Goal: Task Accomplishment & Management: Manage account settings

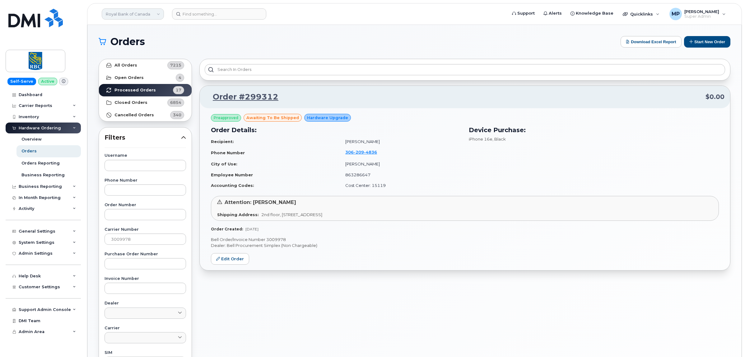
click at [124, 16] on link "Royal Bank of Canada" at bounding box center [133, 13] width 62 height 11
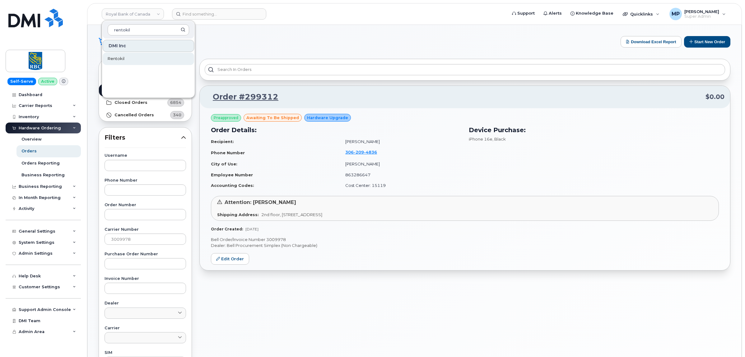
type input "rentokil"
click at [113, 59] on span "Rentokil" at bounding box center [116, 59] width 17 height 6
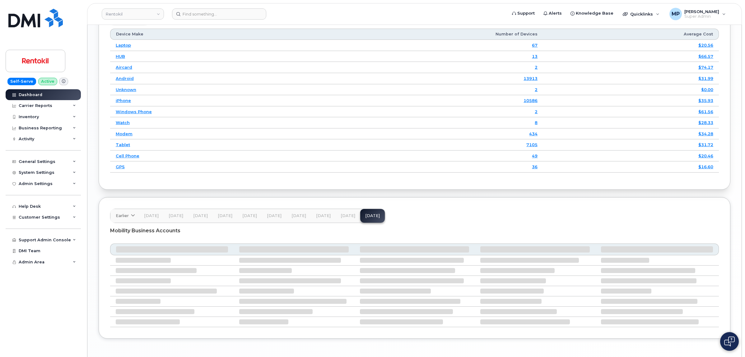
scroll to position [830, 0]
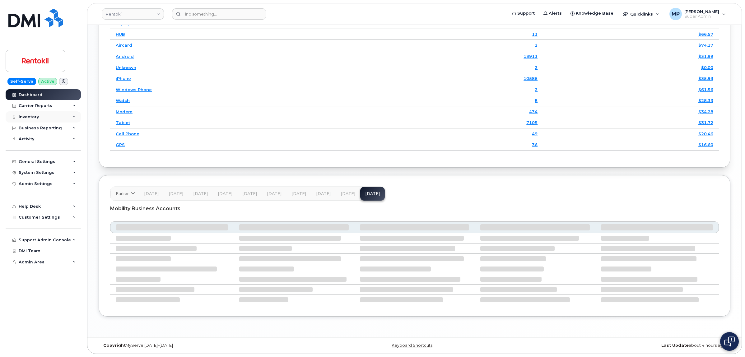
click at [31, 117] on div "Inventory" at bounding box center [29, 117] width 20 height 5
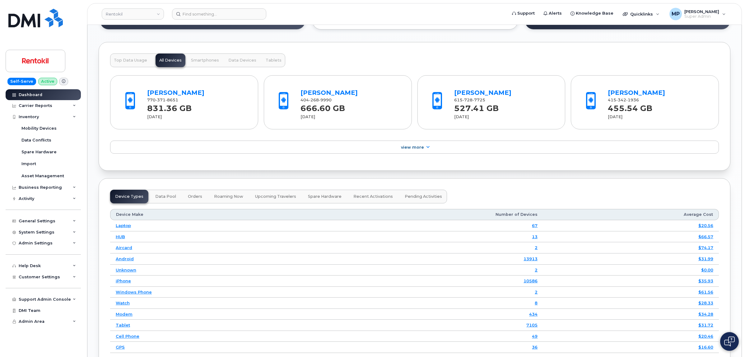
scroll to position [623, 0]
click at [30, 106] on div "Carrier Reports" at bounding box center [36, 105] width 34 height 5
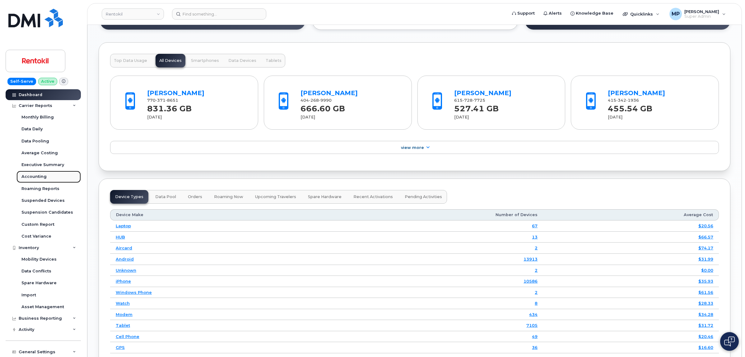
click at [38, 176] on div "Accounting" at bounding box center [33, 177] width 25 height 6
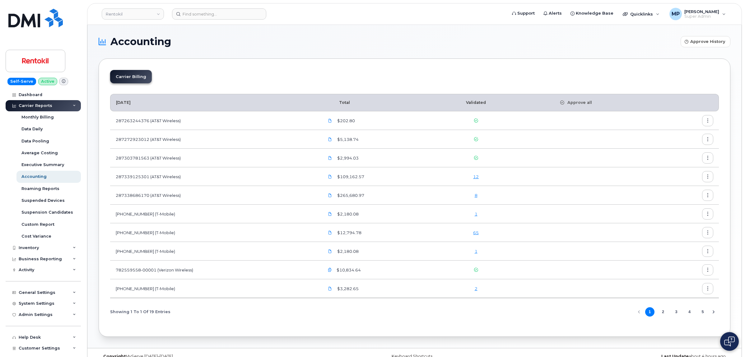
click at [663, 314] on button "2" at bounding box center [663, 312] width 9 height 9
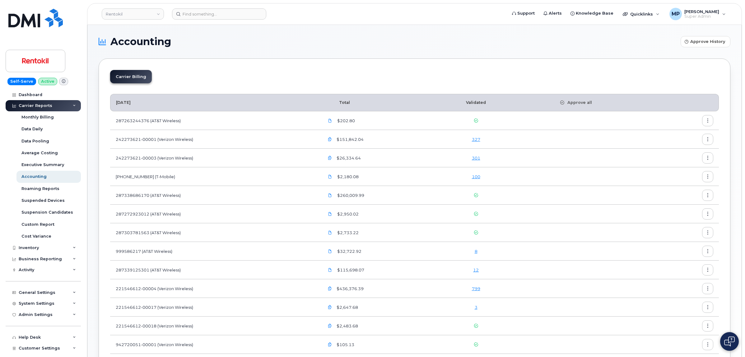
scroll to position [78, 0]
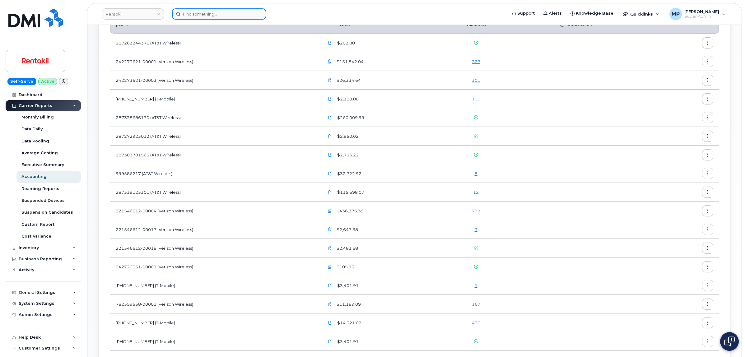
click at [195, 14] on input at bounding box center [219, 13] width 94 height 11
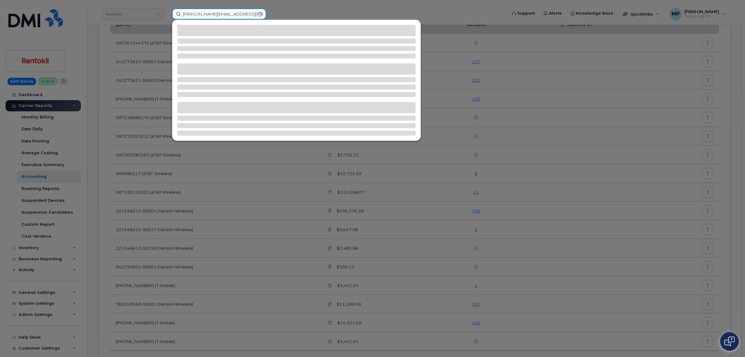
type input "[PERSON_NAME][EMAIL_ADDRESS][PERSON_NAME][DOMAIN_NAME]"
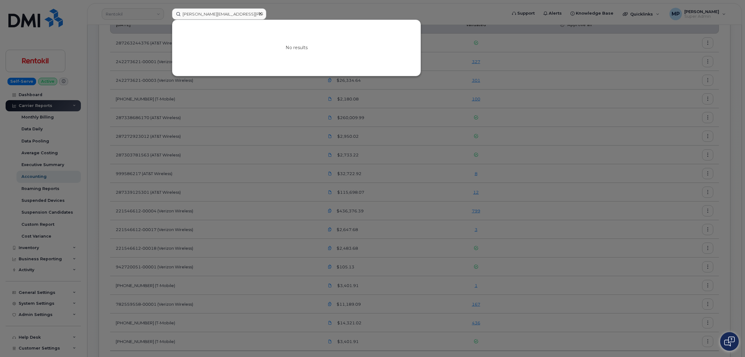
click at [313, 10] on div at bounding box center [372, 178] width 745 height 357
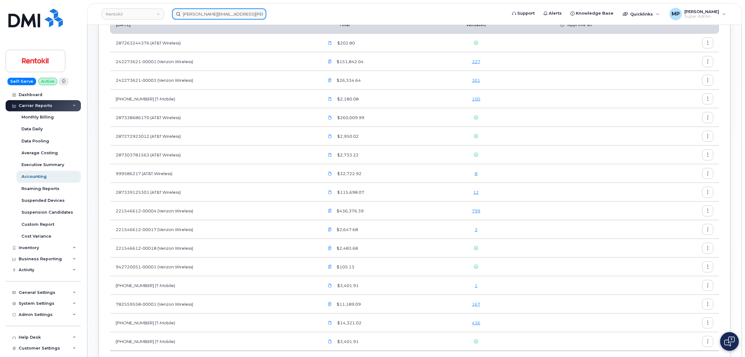
click at [247, 14] on input "[PERSON_NAME][EMAIL_ADDRESS][PERSON_NAME][DOMAIN_NAME]" at bounding box center [219, 13] width 94 height 11
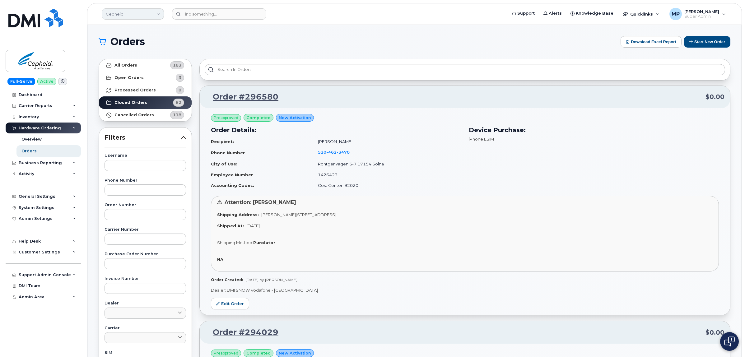
click at [128, 13] on link "Cepheid" at bounding box center [133, 13] width 62 height 11
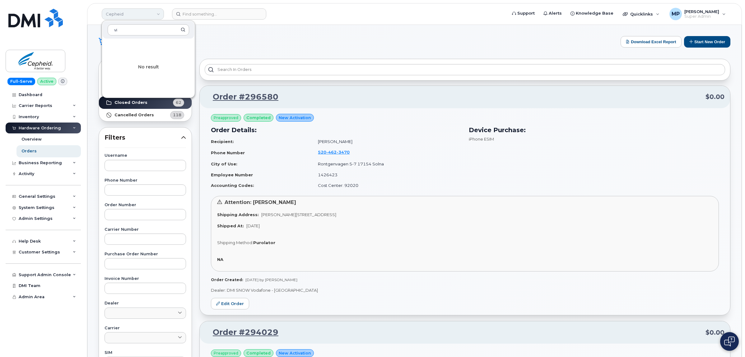
type input "v"
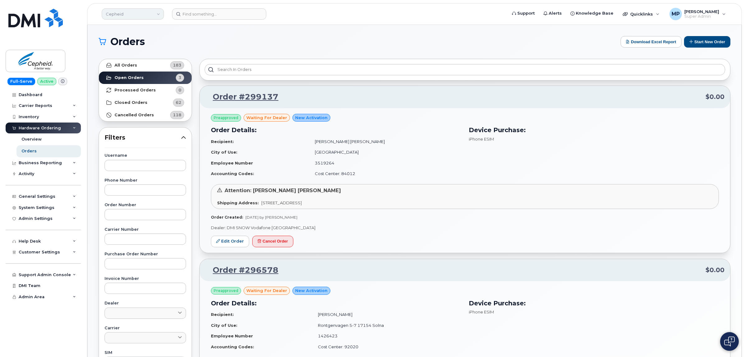
click at [135, 15] on link "Cepheid" at bounding box center [133, 13] width 62 height 11
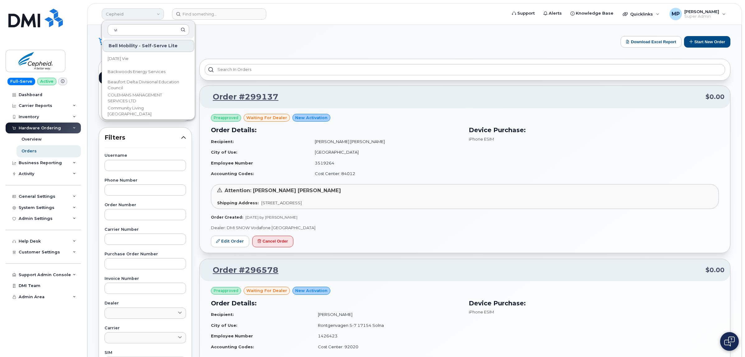
type input "v"
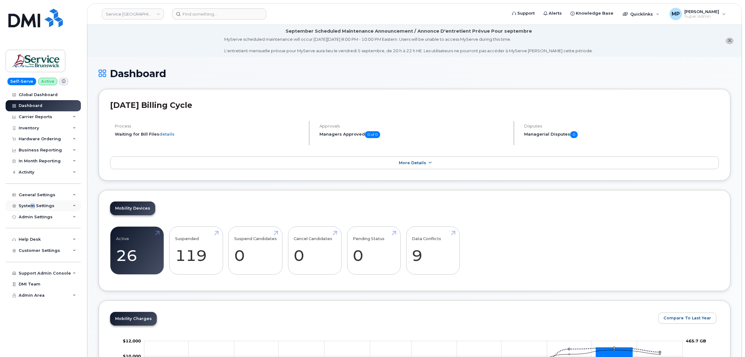
click at [32, 206] on div "System Settings" at bounding box center [37, 206] width 36 height 5
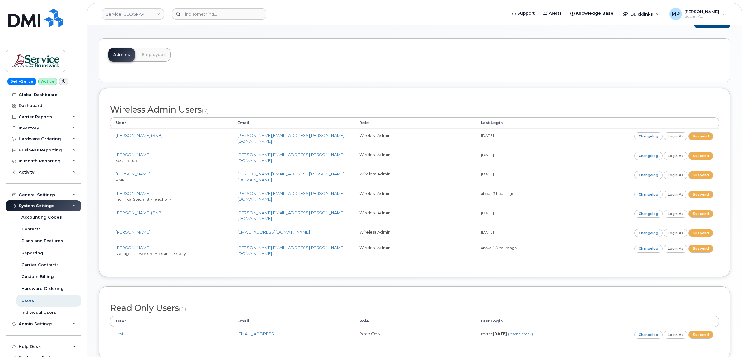
scroll to position [39, 0]
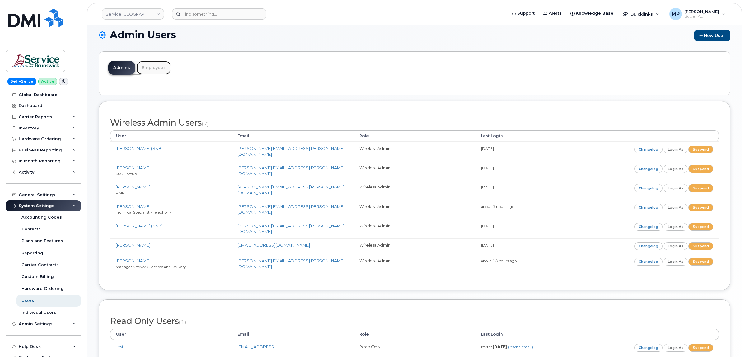
click at [151, 66] on link "Employees" at bounding box center [154, 68] width 34 height 14
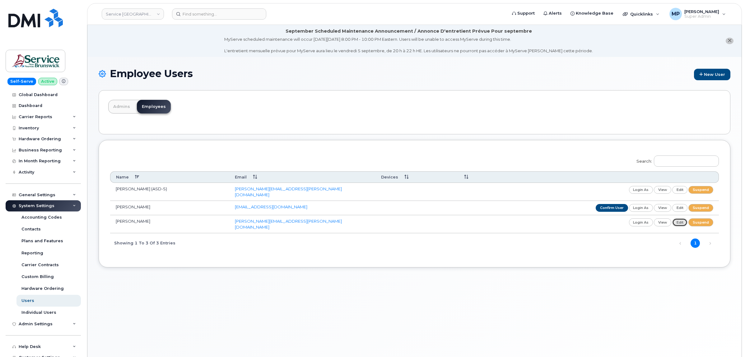
click at [677, 220] on link "edit" at bounding box center [681, 222] width 16 height 8
click at [731, 40] on icon "close notification" at bounding box center [730, 41] width 4 height 4
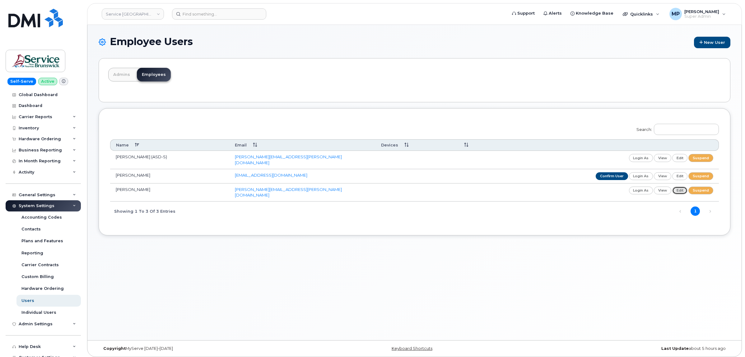
click at [678, 189] on link "edit" at bounding box center [681, 191] width 16 height 8
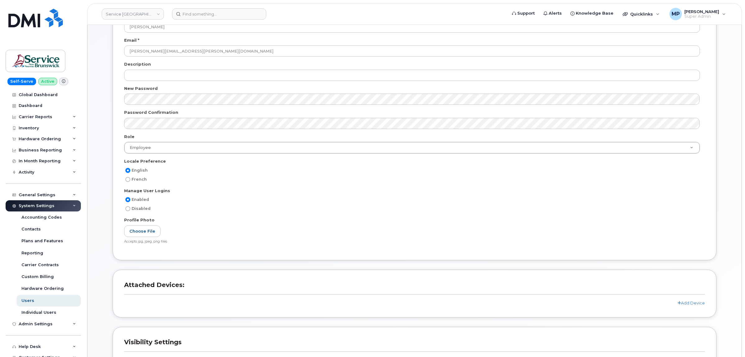
scroll to position [54, 0]
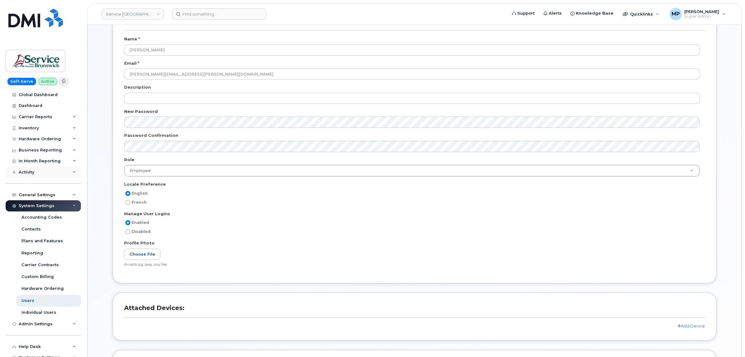
click at [30, 174] on div "Activity" at bounding box center [27, 172] width 16 height 5
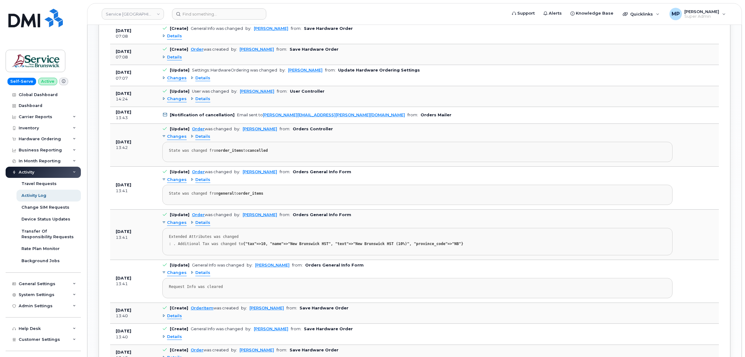
scroll to position [973, 0]
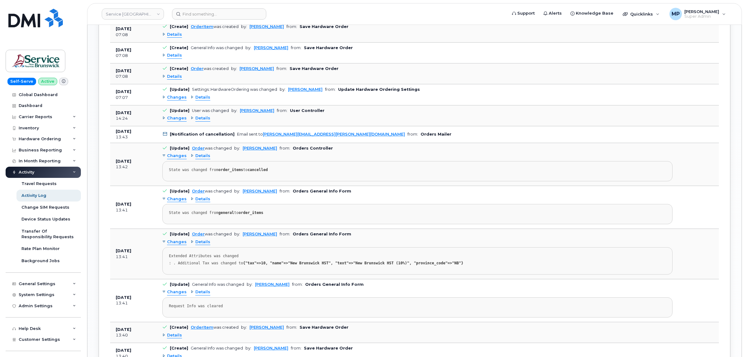
click at [177, 121] on span "Changes" at bounding box center [177, 118] width 20 height 6
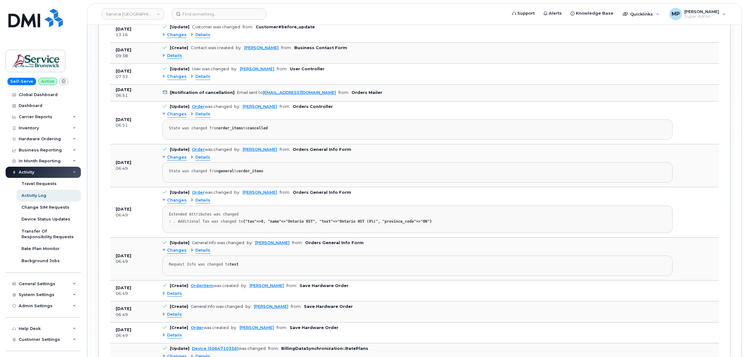
scroll to position [1401, 0]
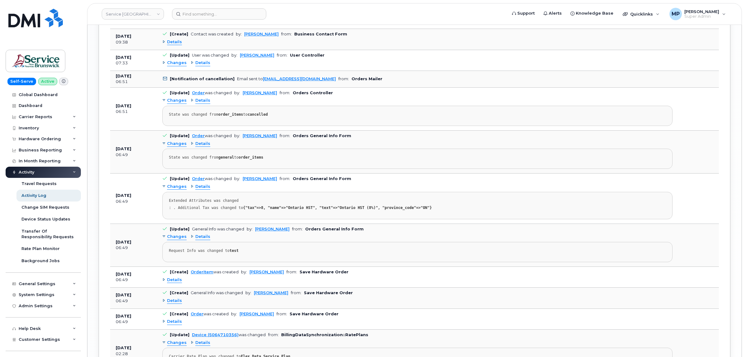
click at [173, 45] on span "Details" at bounding box center [174, 42] width 15 height 6
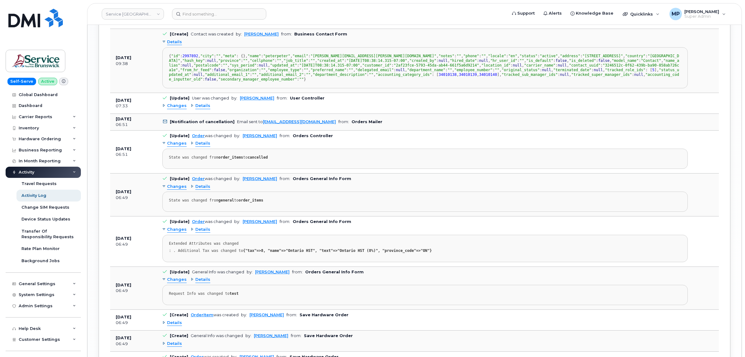
click at [172, 45] on span "Details" at bounding box center [174, 42] width 15 height 6
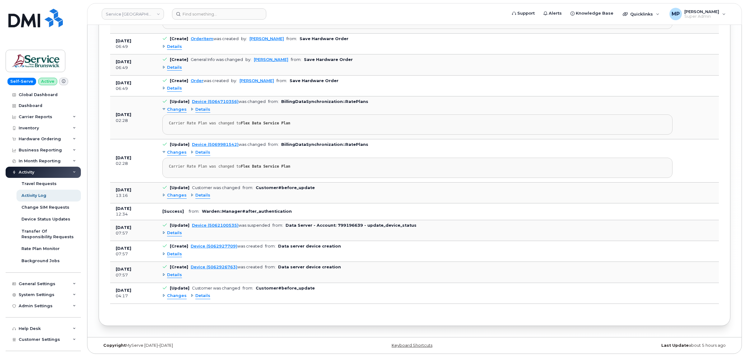
scroll to position [1650, 0]
click at [176, 194] on span "Changes" at bounding box center [177, 196] width 20 height 6
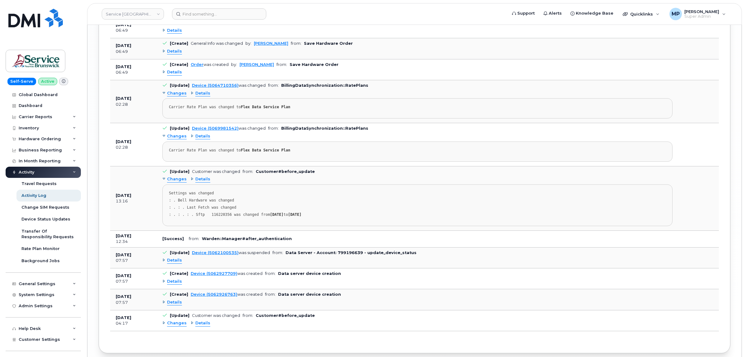
click at [176, 182] on span "Changes" at bounding box center [177, 179] width 20 height 6
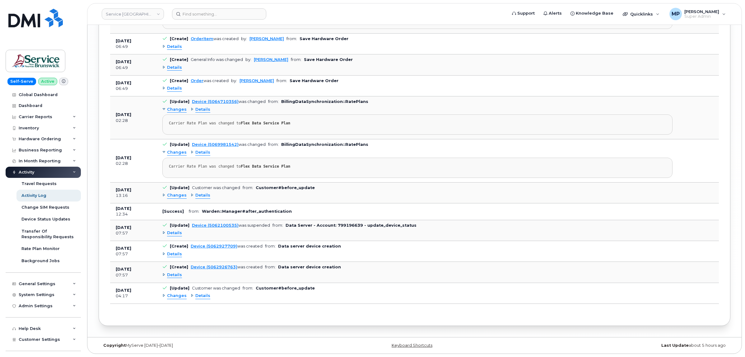
click at [176, 298] on span "Changes" at bounding box center [177, 296] width 20 height 6
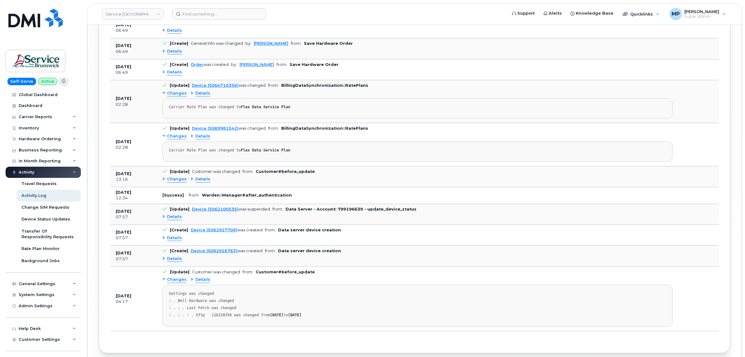
click at [175, 283] on span "Changes" at bounding box center [177, 280] width 20 height 6
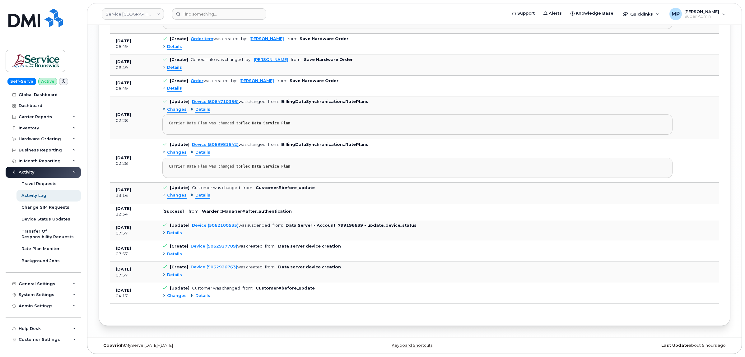
click at [175, 274] on span "Details" at bounding box center [174, 275] width 15 height 6
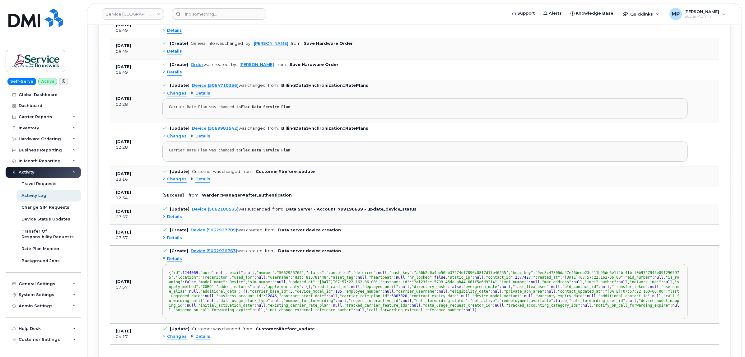
click at [175, 262] on span "Details" at bounding box center [174, 259] width 15 height 6
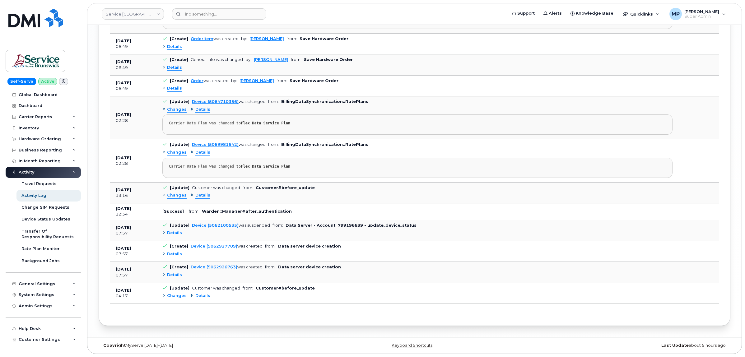
click at [194, 209] on span "from:" at bounding box center [194, 211] width 11 height 5
click at [210, 211] on b "Warden::Manager#after_authentication" at bounding box center [247, 211] width 90 height 5
click at [243, 209] on b "Warden::Manager#after_authentication" at bounding box center [247, 211] width 90 height 5
click at [271, 209] on b "Warden::Manager#after_authentication" at bounding box center [247, 211] width 90 height 5
click at [300, 212] on td "[Success] from: Warden::Manager#after_authentication" at bounding box center [418, 212] width 522 height 17
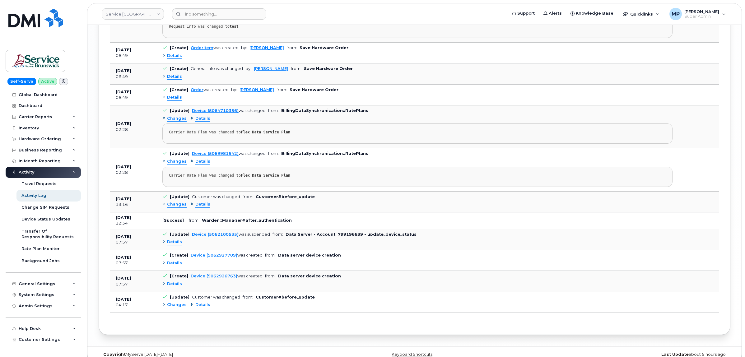
scroll to position [1611, 0]
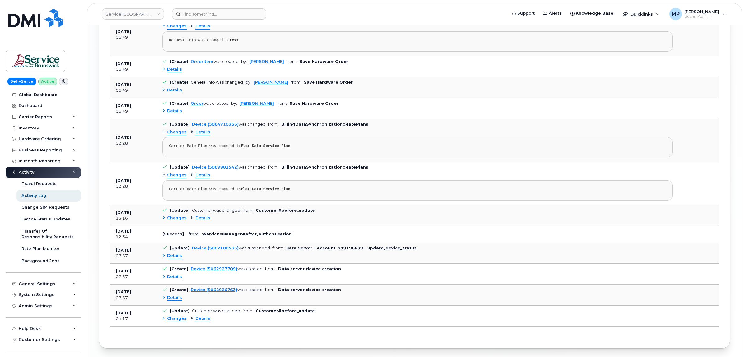
click at [171, 221] on span "Changes" at bounding box center [177, 218] width 20 height 6
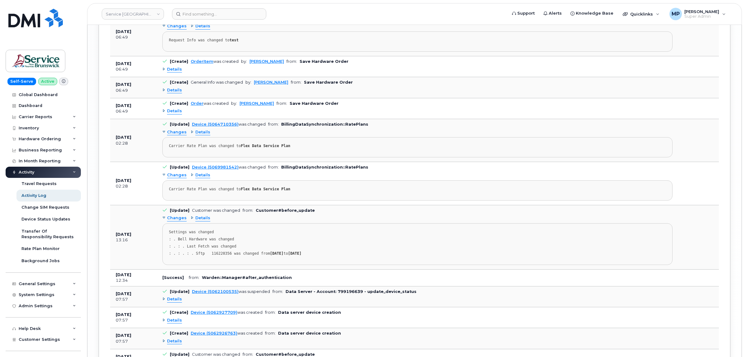
click at [171, 221] on span "Changes" at bounding box center [177, 218] width 20 height 6
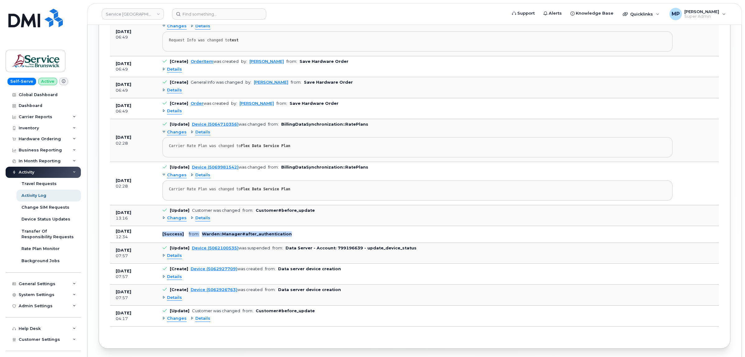
drag, startPoint x: 159, startPoint y: 248, endPoint x: 290, endPoint y: 253, distance: 131.1
click at [290, 243] on td "[Success] from: Warden::Manager#after_authentication" at bounding box center [418, 234] width 522 height 17
click at [295, 243] on td "[Success] from: Warden::Manager#after_authentication" at bounding box center [418, 234] width 522 height 17
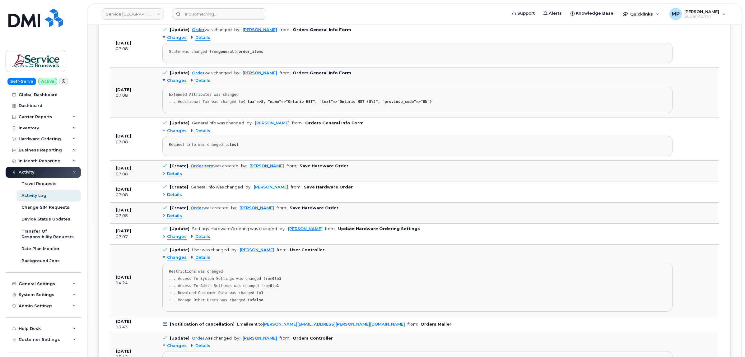
scroll to position [872, 0]
